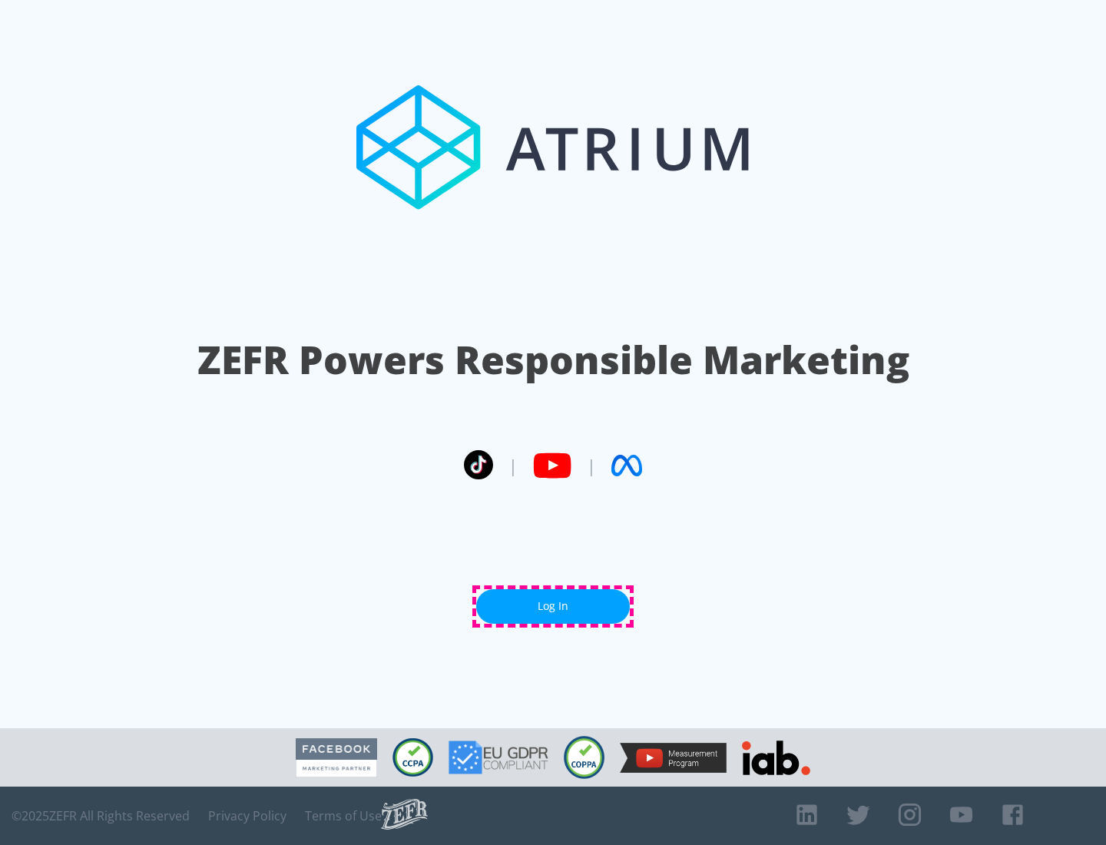
click at [553, 606] on link "Log In" at bounding box center [553, 606] width 154 height 35
